Goal: Transaction & Acquisition: Purchase product/service

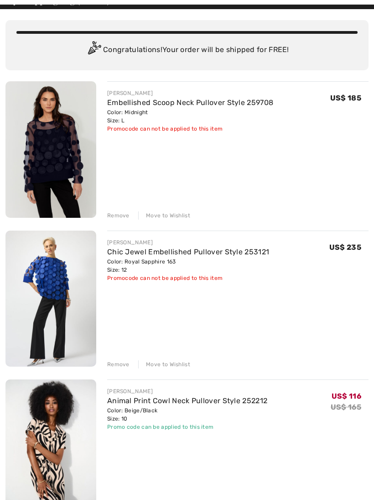
scroll to position [54, 0]
click at [124, 215] on div "Remove" at bounding box center [118, 215] width 22 height 8
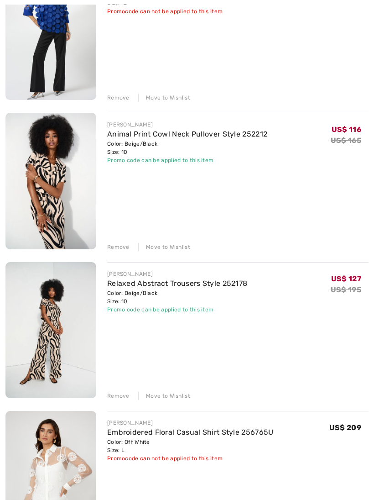
scroll to position [173, 0]
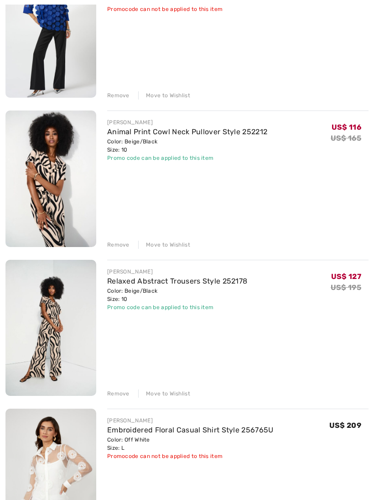
click at [117, 247] on div "Remove" at bounding box center [118, 245] width 22 height 8
click at [123, 335] on div "Remove" at bounding box center [118, 393] width 22 height 8
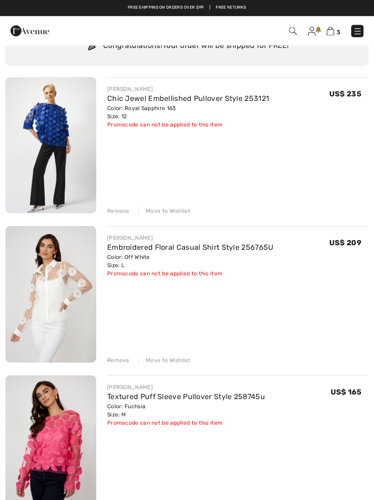
scroll to position [57, 0]
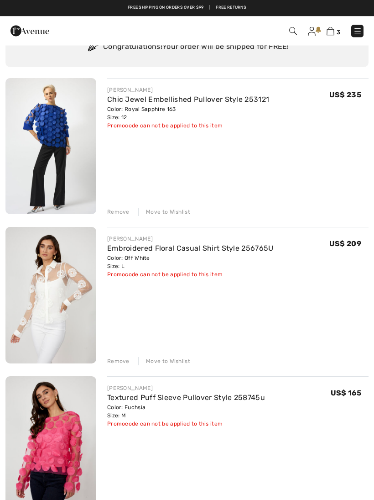
click at [118, 335] on div "Remove" at bounding box center [118, 361] width 22 height 8
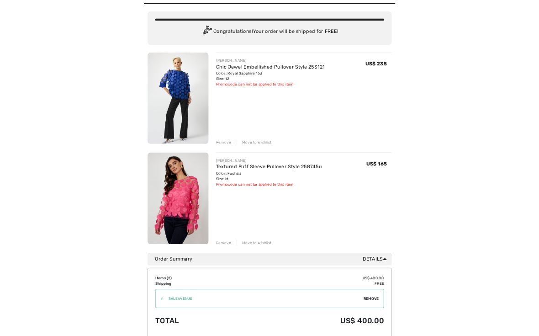
scroll to position [107, 0]
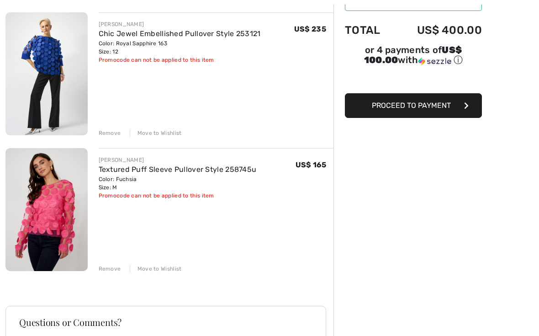
click at [112, 132] on div "Remove" at bounding box center [110, 133] width 22 height 8
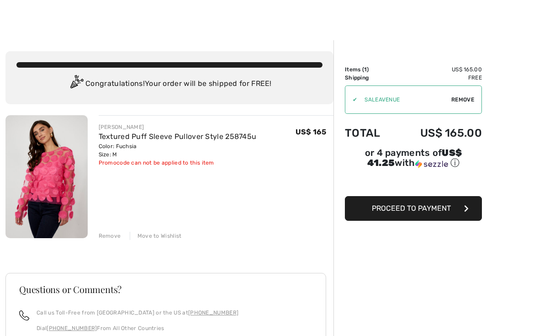
scroll to position [5, 0]
click at [421, 217] on button "Proceed to Payment" at bounding box center [413, 207] width 137 height 25
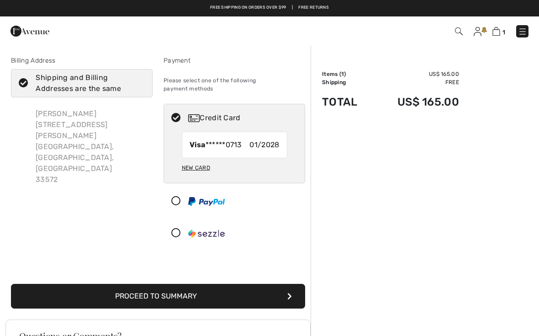
click at [95, 82] on div "Shipping and Billing Addresses are the same" at bounding box center [87, 83] width 103 height 22
click at [139, 82] on input "Shipping and Billing Addresses are the same" at bounding box center [142, 82] width 6 height 27
checkbox input "false"
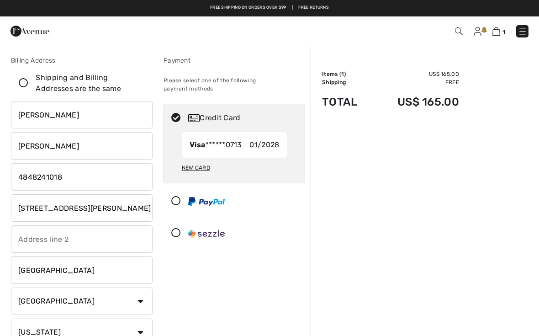
click at [123, 200] on input "5417 Merritt Island Drive" at bounding box center [82, 207] width 142 height 27
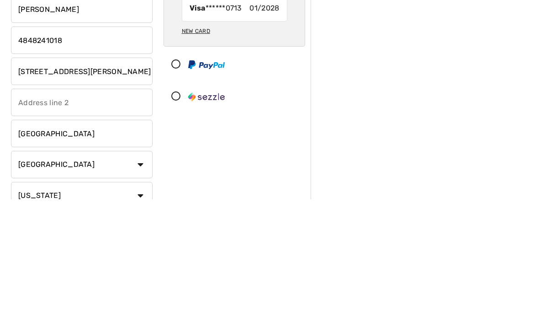
click at [120, 194] on input "5417 Merritt Island Drive" at bounding box center [82, 207] width 142 height 27
type input "5417"
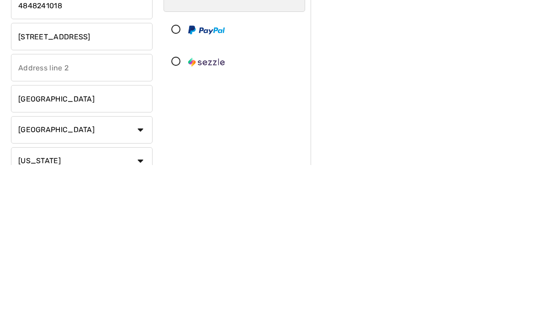
type input "13021 Sorrento Way"
click at [105, 256] on input "Apollo Beach" at bounding box center [82, 269] width 142 height 27
type input "A"
type input "Bradenton"
click at [129, 287] on select "Country Canada United States Afghanistan Aland Islands Albania Algeria American…" at bounding box center [82, 300] width 142 height 27
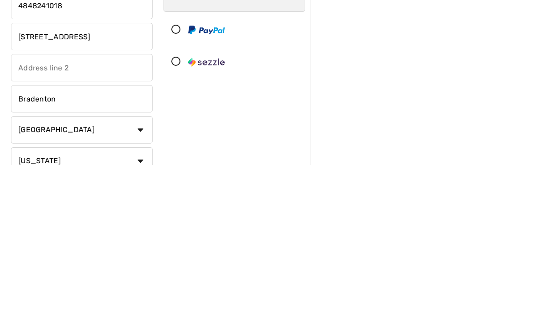
scroll to position [171, 0]
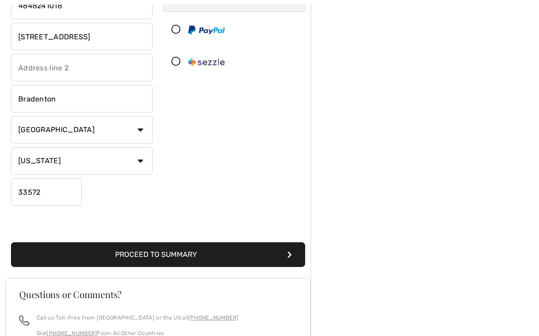
click at [131, 154] on select "State/Province Alabama Alaska American Samoa Arizona Arkansas California Colora…" at bounding box center [82, 160] width 142 height 27
click at [63, 190] on input "33572" at bounding box center [46, 191] width 71 height 27
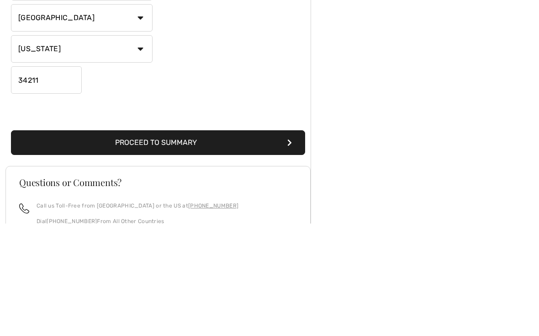
scroll to position [284, 0]
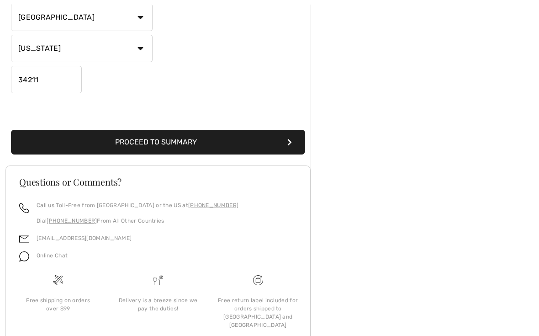
type input "34211"
click at [201, 146] on button "Proceed to Summary" at bounding box center [158, 142] width 294 height 25
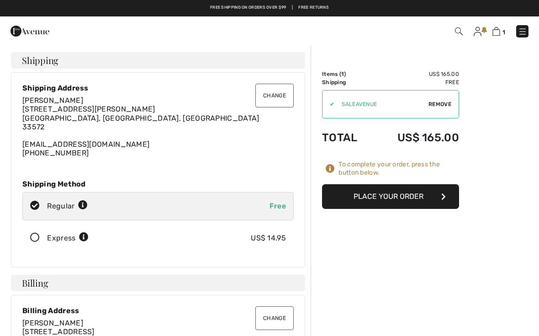
click at [280, 97] on button "Change" at bounding box center [274, 96] width 38 height 24
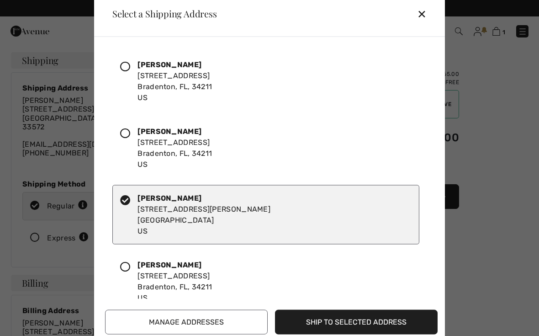
click at [131, 130] on div at bounding box center [128, 148] width 17 height 44
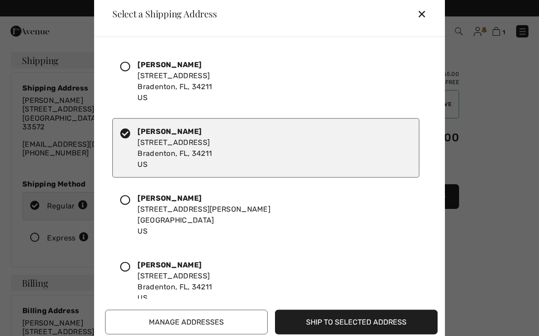
click at [370, 320] on button "Ship to Selected Address" at bounding box center [356, 321] width 163 height 25
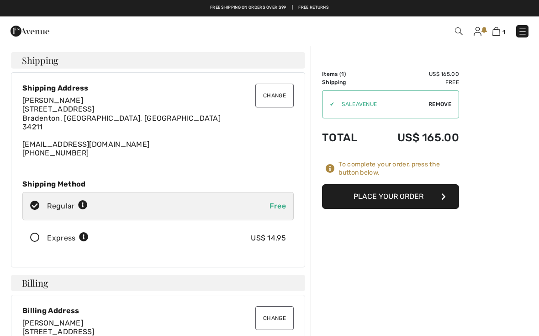
click at [398, 199] on button "Place Your Order" at bounding box center [390, 196] width 137 height 25
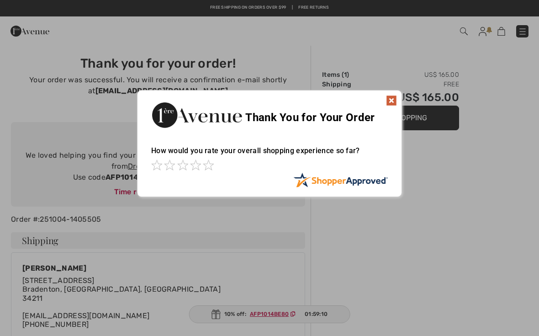
click at [394, 99] on img at bounding box center [391, 100] width 11 height 11
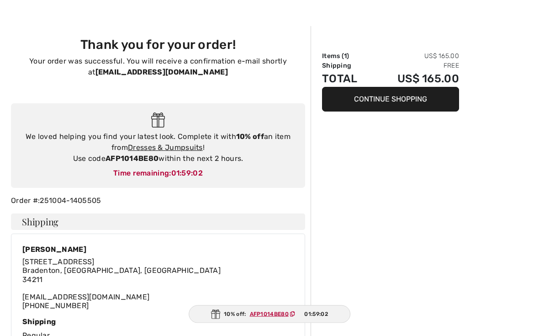
scroll to position [19, 0]
click at [129, 155] on strong "AFP1014BE80" at bounding box center [131, 158] width 53 height 9
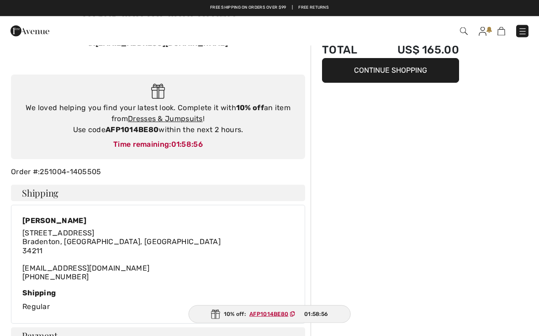
scroll to position [47, 0]
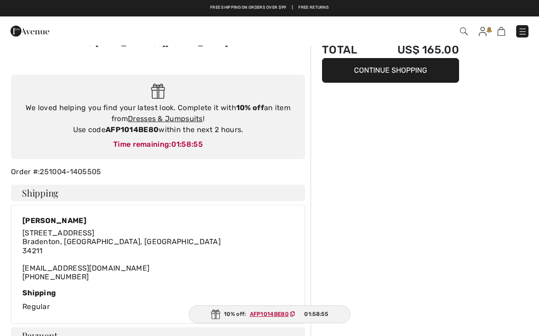
click at [270, 317] on ins "AFP1014BE80" at bounding box center [269, 313] width 39 height 6
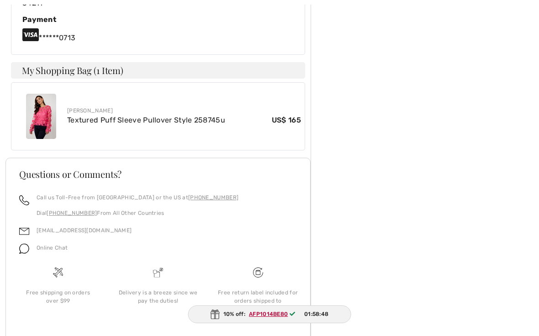
scroll to position [451, 0]
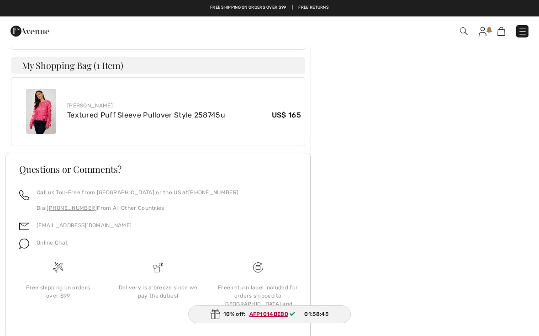
click at [274, 317] on ins "AFP1014BE80" at bounding box center [268, 313] width 39 height 6
click at [221, 323] on div "10% off: AFP1014BE80 01:58:39" at bounding box center [269, 314] width 163 height 18
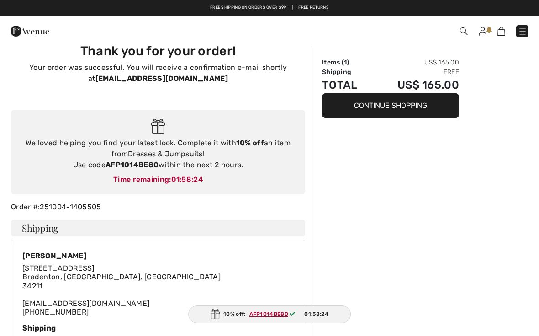
scroll to position [0, 0]
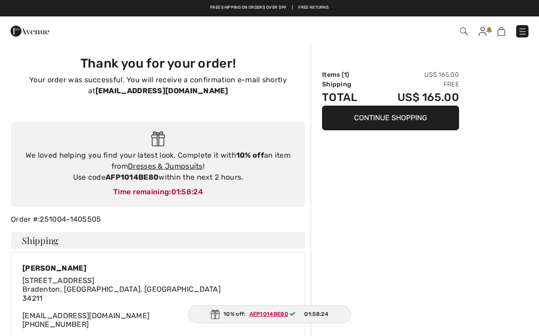
click at [381, 116] on button "Continue Shopping" at bounding box center [390, 117] width 137 height 25
click at [394, 128] on button "Continue Shopping" at bounding box center [390, 117] width 137 height 25
click at [389, 119] on button "Continue Shopping" at bounding box center [390, 117] width 137 height 25
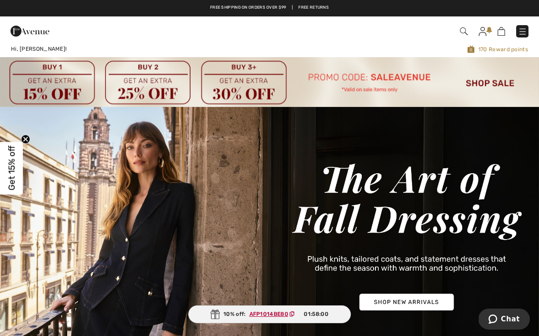
click at [490, 79] on img at bounding box center [269, 81] width 539 height 49
click at [495, 79] on img at bounding box center [269, 81] width 539 height 49
click at [497, 83] on img at bounding box center [269, 81] width 539 height 49
click at [499, 80] on img at bounding box center [269, 81] width 539 height 49
click at [503, 94] on img at bounding box center [269, 81] width 539 height 49
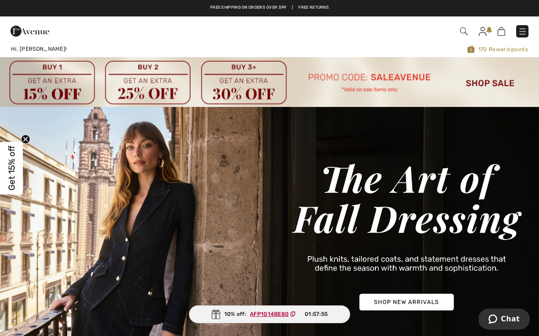
click at [505, 88] on img at bounding box center [269, 81] width 539 height 49
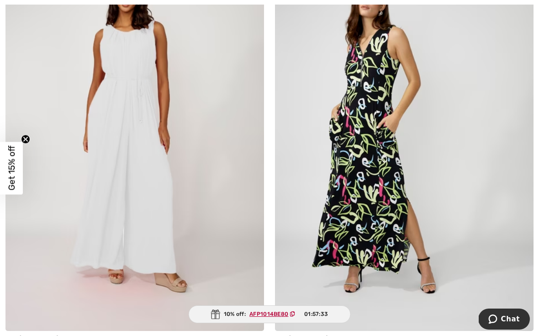
scroll to position [3358, 0]
